Goal: Task Accomplishment & Management: Use online tool/utility

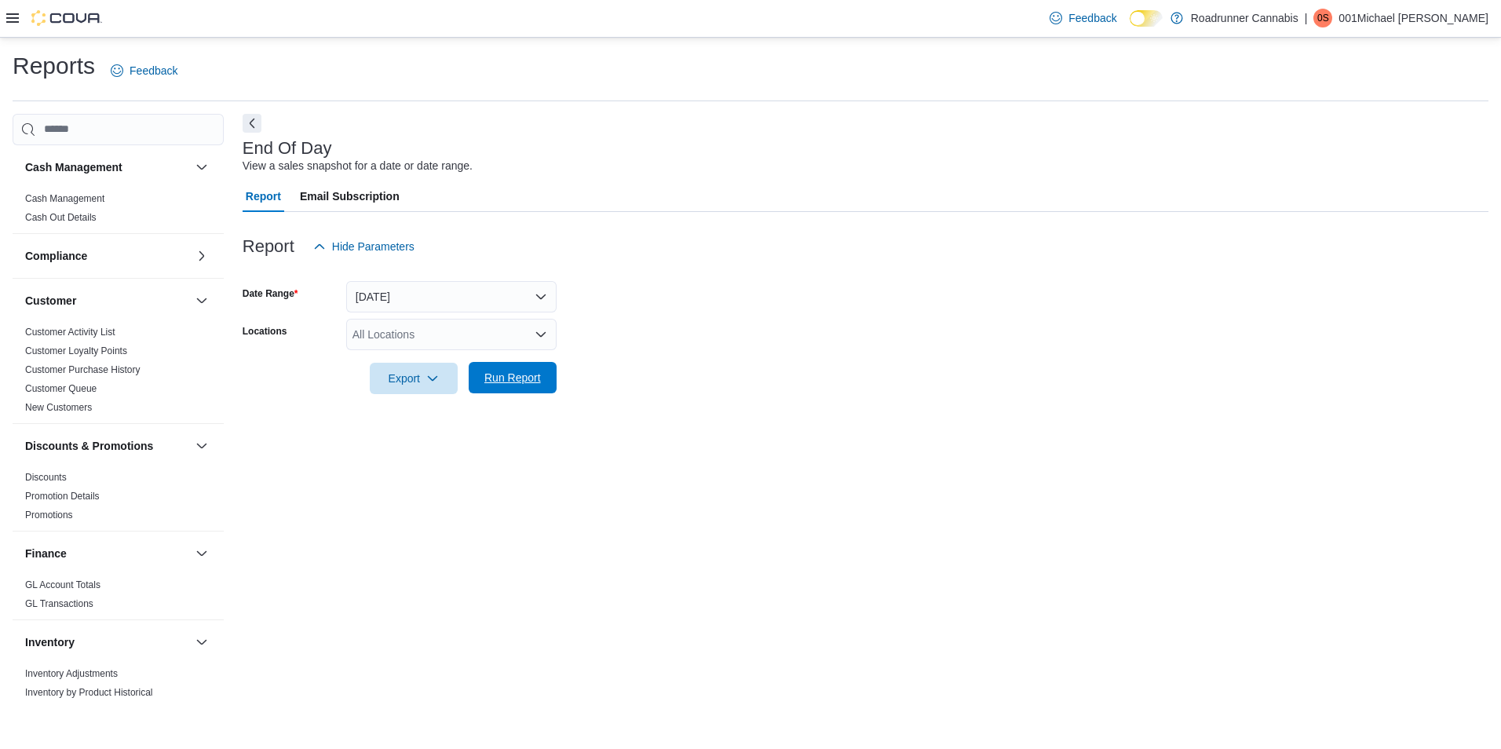
click at [503, 376] on span "Run Report" at bounding box center [512, 378] width 57 height 16
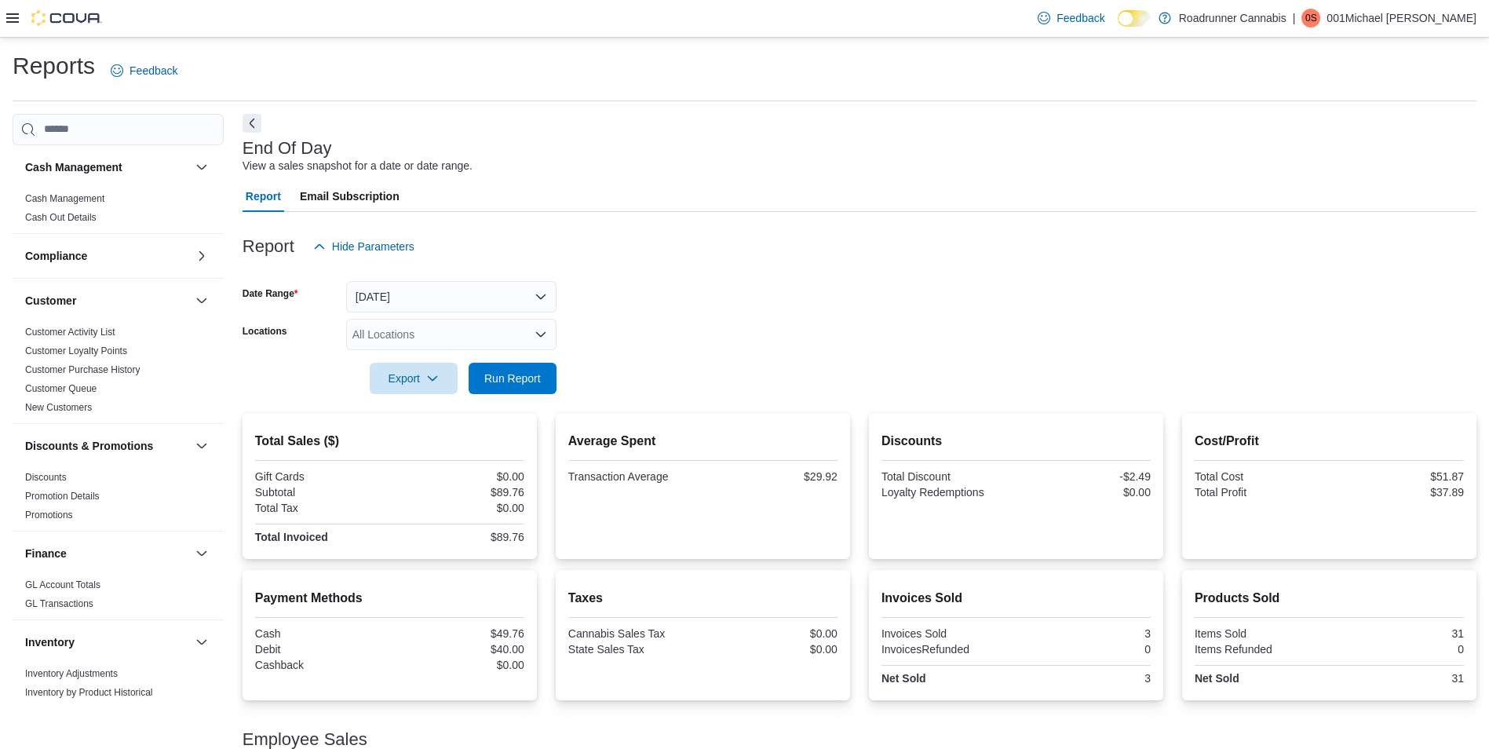
drag, startPoint x: 474, startPoint y: 560, endPoint x: 487, endPoint y: 557, distance: 13.7
click at [482, 561] on div "Total Sales ($) Gift Cards $0.00 Subtotal $89.76 Total Tax $0.00 Total Invoiced…" at bounding box center [860, 625] width 1234 height 425
click at [432, 287] on button "[DATE]" at bounding box center [451, 296] width 210 height 31
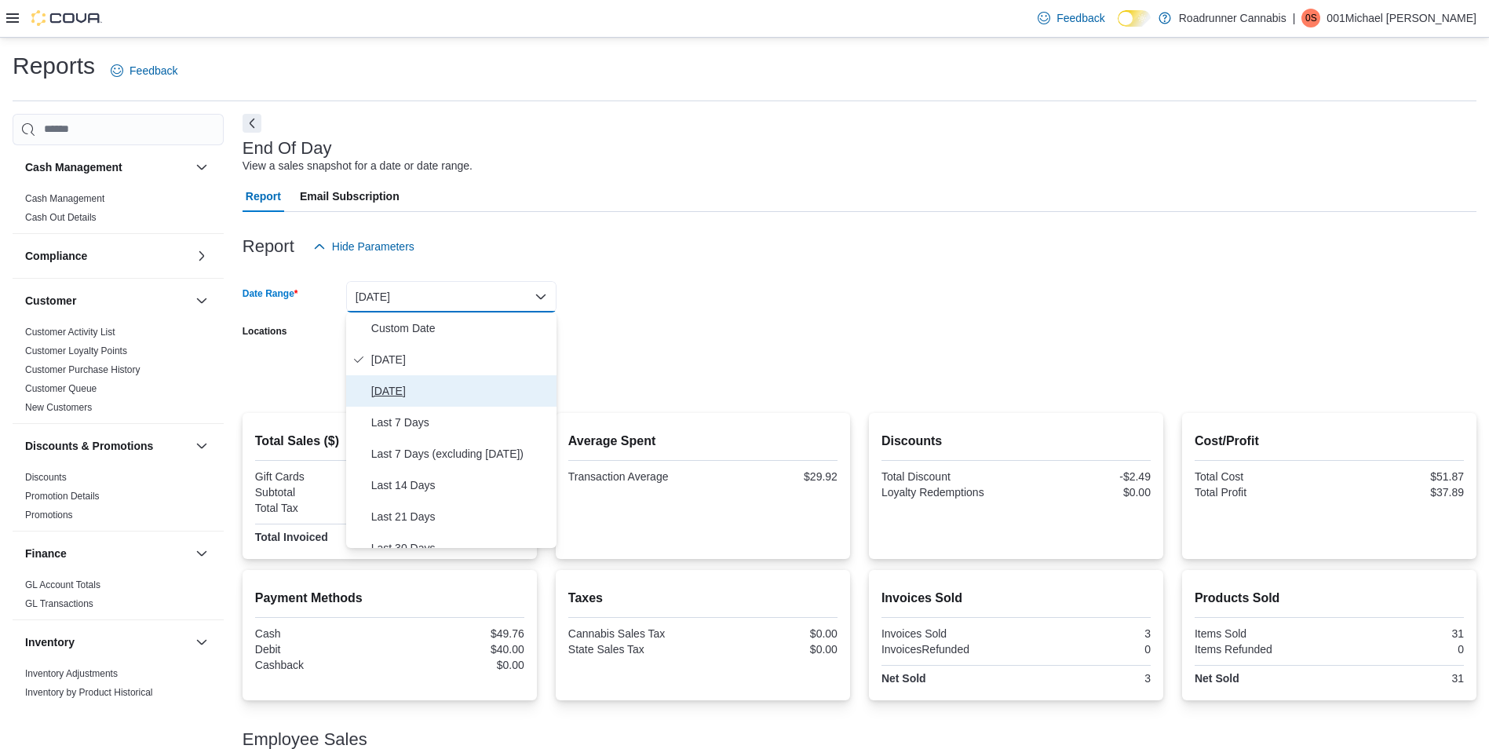
click at [390, 388] on span "[DATE]" at bounding box center [460, 390] width 179 height 19
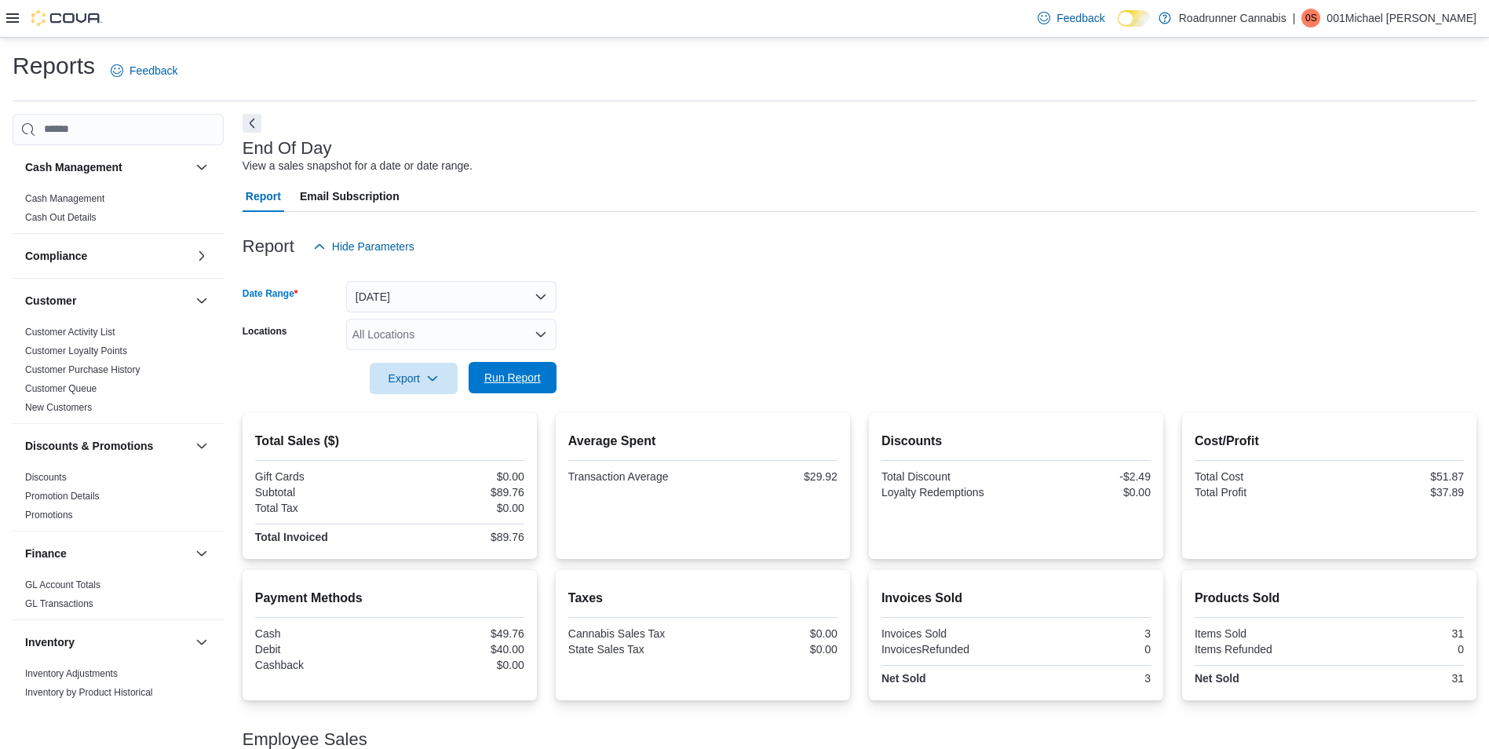
click at [534, 384] on span "Run Report" at bounding box center [512, 378] width 57 height 16
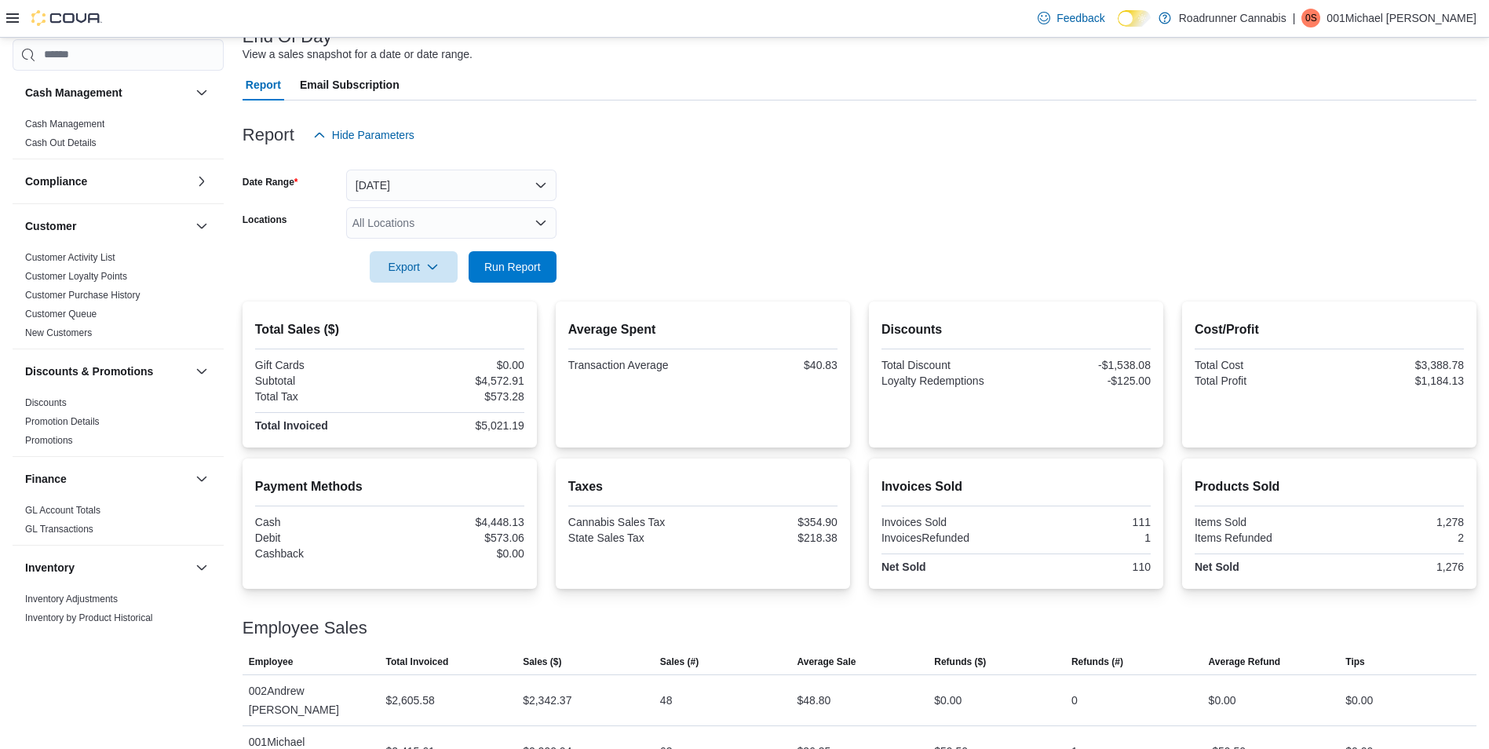
scroll to position [115, 0]
